Goal: Information Seeking & Learning: Find specific page/section

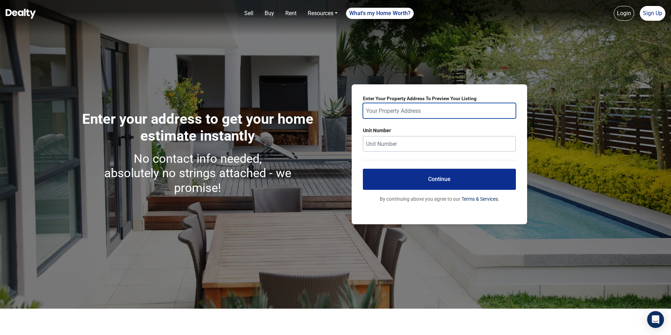
click at [394, 105] on input "text" at bounding box center [439, 110] width 153 height 15
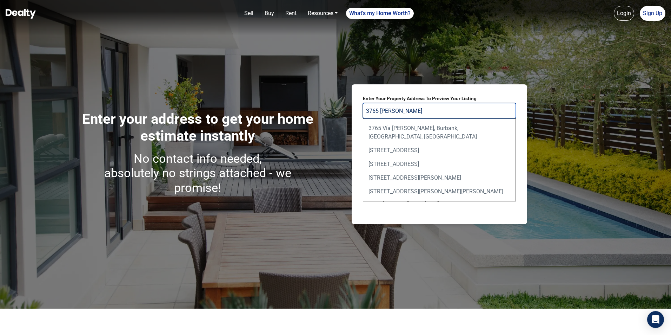
type input "3765 [PERSON_NAME]"
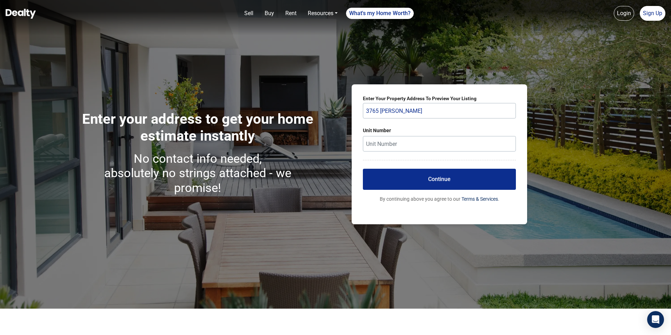
click at [378, 137] on form "Enter Your Property Address To Preview Your Listing 3765 [PERSON_NAME] Unit Num…" at bounding box center [439, 148] width 153 height 107
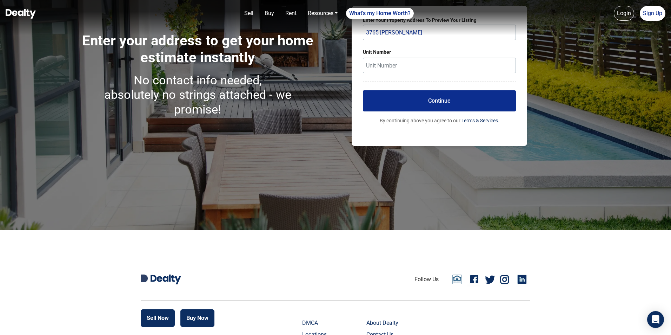
scroll to position [75, 0]
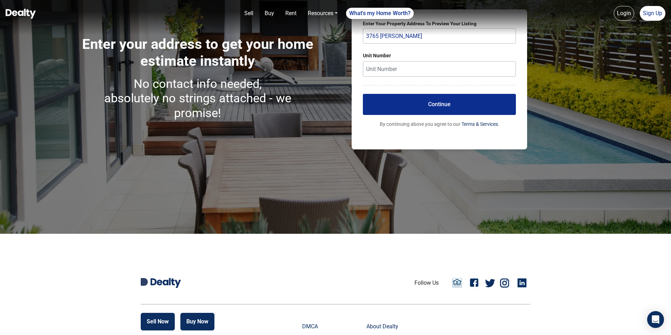
click at [9, 9] on img at bounding box center [21, 14] width 30 height 10
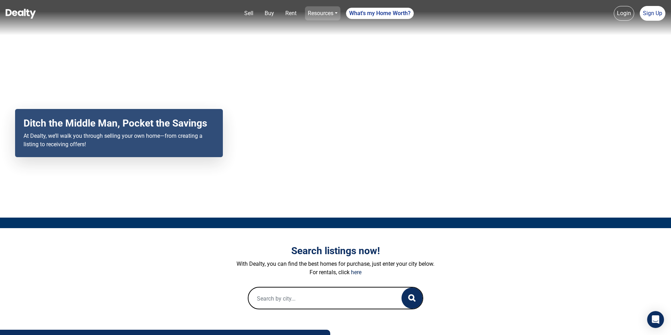
click at [315, 10] on link "Resources" at bounding box center [322, 13] width 35 height 14
click at [312, 9] on link "Resources" at bounding box center [322, 13] width 35 height 14
click at [277, 292] on input "text" at bounding box center [318, 298] width 139 height 22
type input "batman"
